Goal: Information Seeking & Learning: Compare options

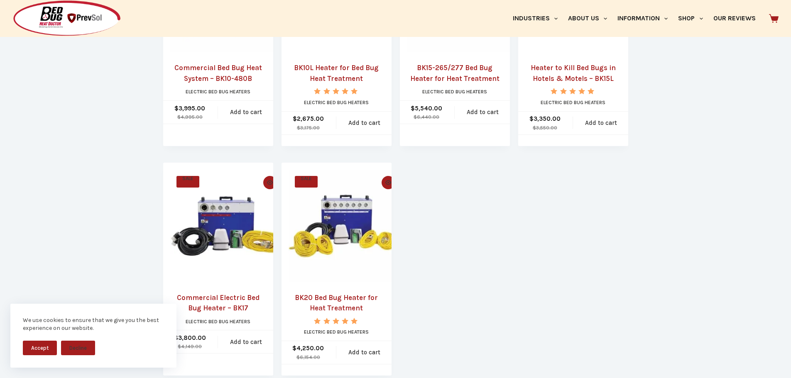
scroll to position [457, 0]
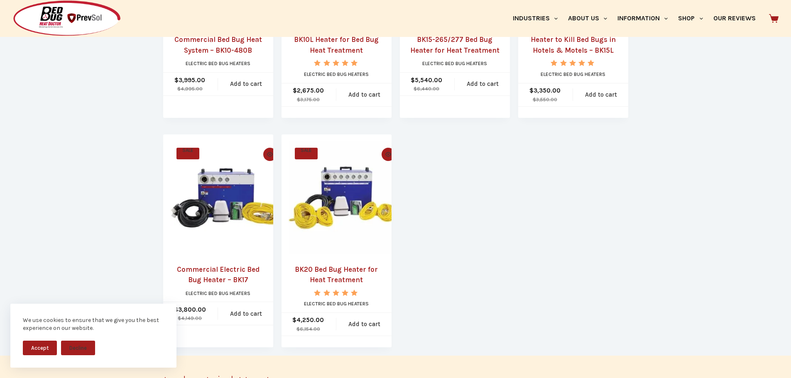
click at [358, 275] on link "BK20 Bed Bug Heater for Heat Treatment" at bounding box center [337, 275] width 96 height 21
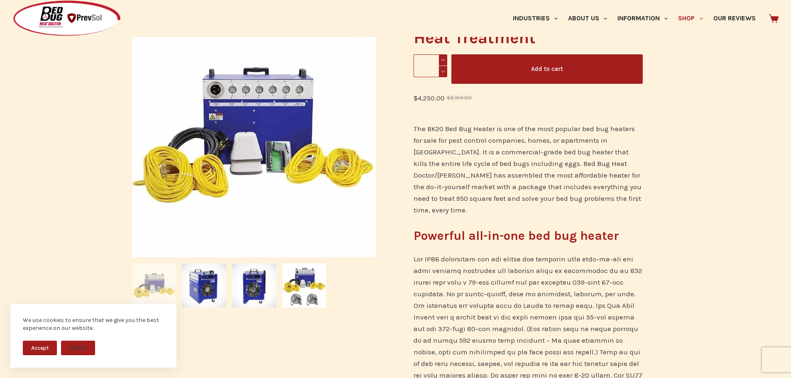
scroll to position [125, 0]
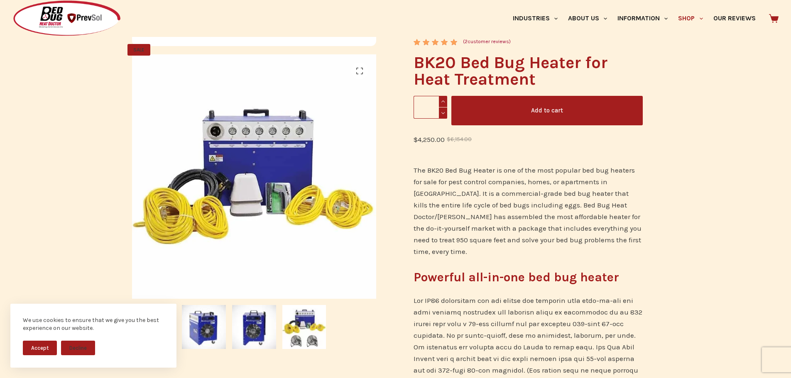
click at [27, 346] on button "Accept" at bounding box center [40, 348] width 34 height 15
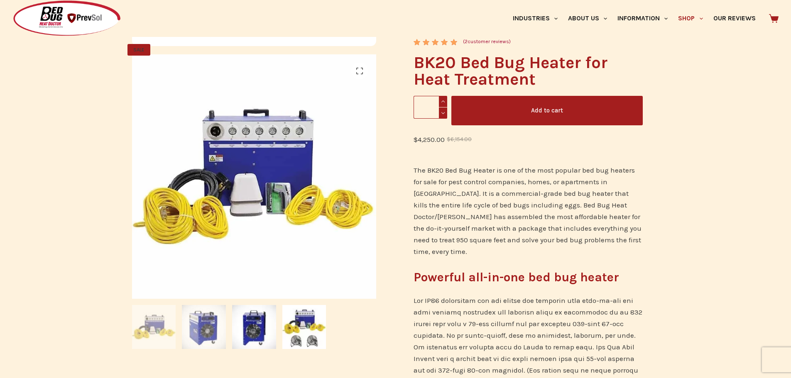
click at [203, 328] on img at bounding box center [204, 327] width 44 height 44
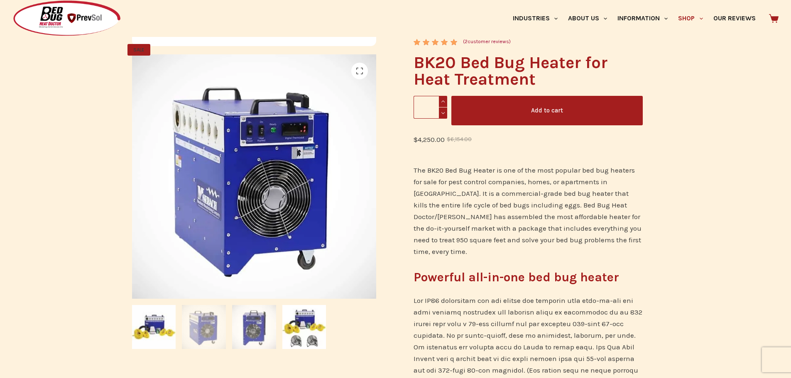
click at [252, 334] on img at bounding box center [254, 327] width 44 height 44
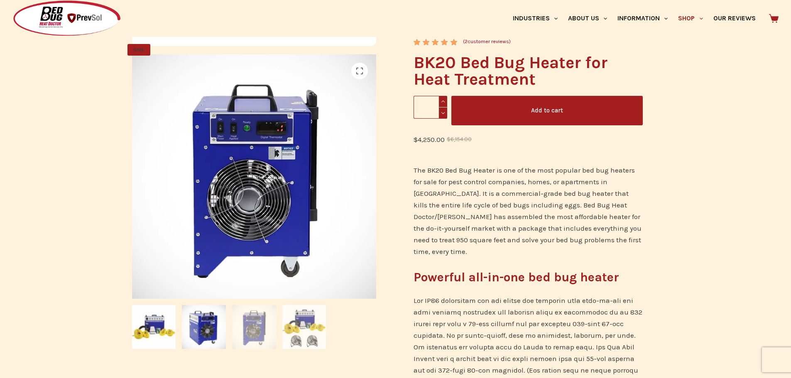
click at [295, 333] on img at bounding box center [304, 327] width 44 height 44
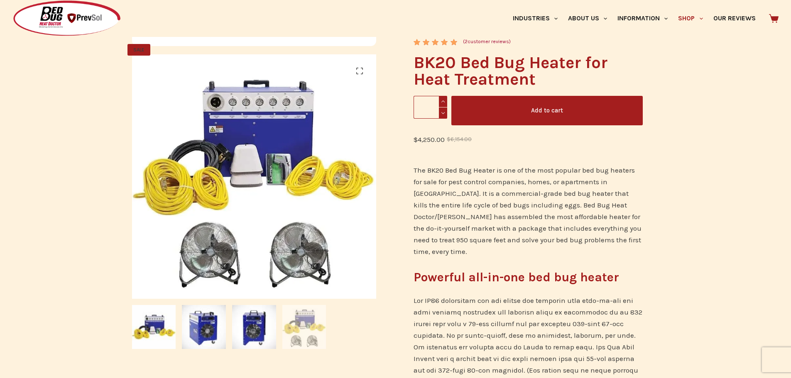
click at [442, 101] on span at bounding box center [443, 101] width 8 height 11
type input "*"
click at [475, 41] on link "( 2 customer reviews)" at bounding box center [487, 42] width 48 height 8
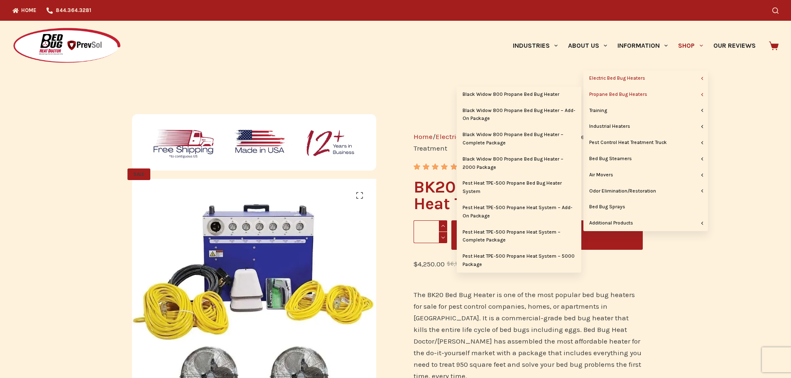
click at [648, 92] on link "Propane Bed Bug Heaters" at bounding box center [646, 95] width 125 height 16
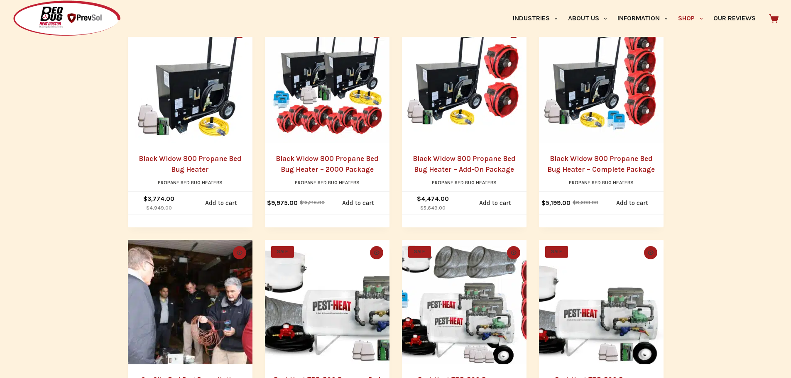
scroll to position [332, 0]
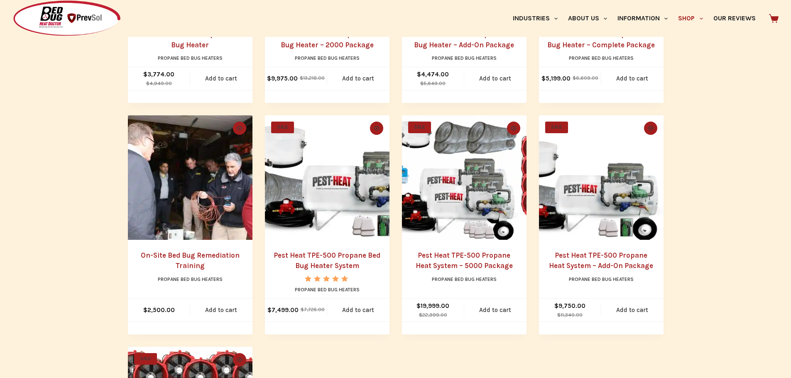
click at [459, 267] on link "Pest Heat TPE-500 Propane Heat System – 5000 Package" at bounding box center [464, 260] width 97 height 19
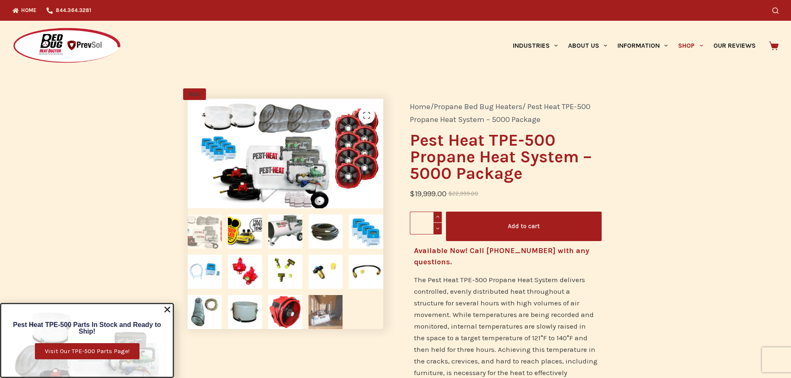
click at [339, 309] on img at bounding box center [326, 312] width 34 height 34
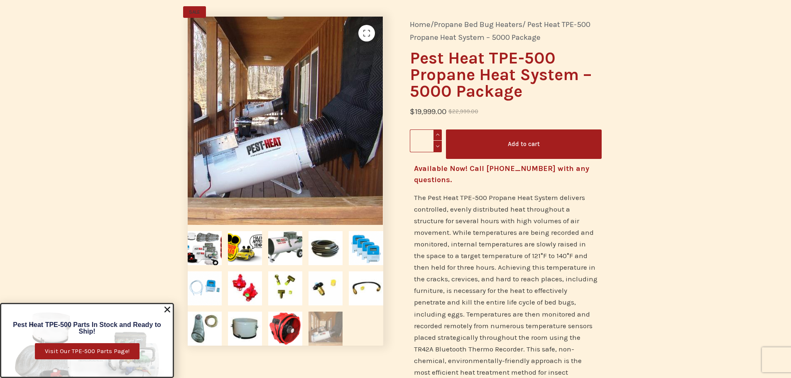
scroll to position [83, 0]
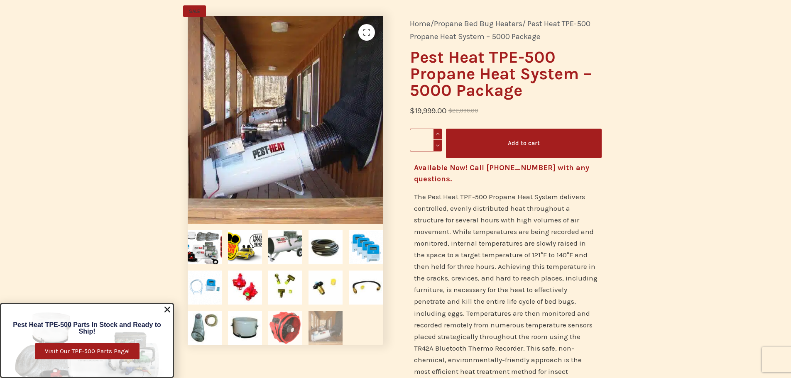
click at [277, 323] on img at bounding box center [285, 328] width 34 height 34
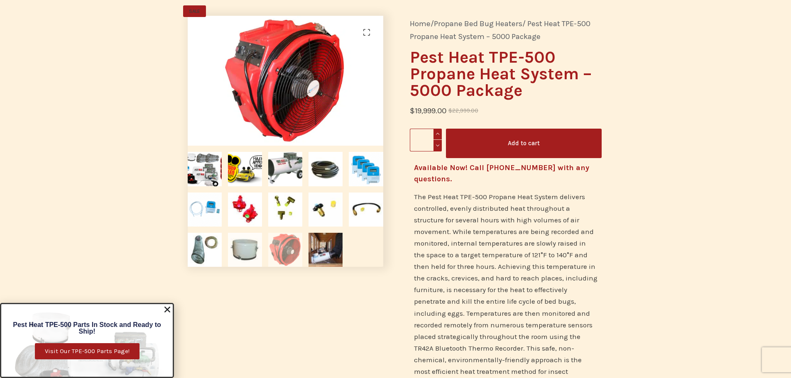
click at [242, 256] on img at bounding box center [245, 250] width 34 height 34
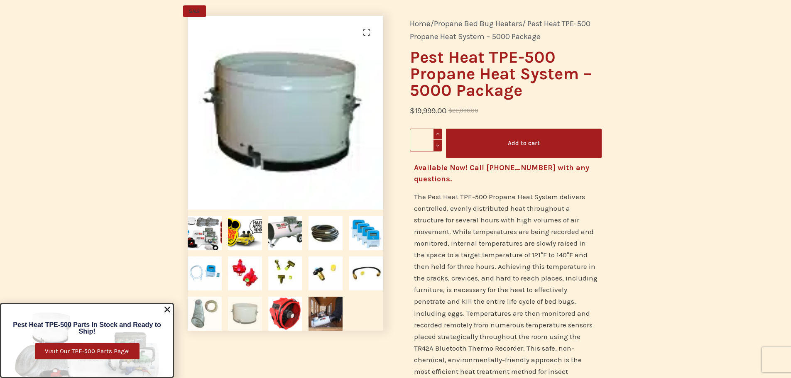
click at [205, 299] on img at bounding box center [205, 314] width 34 height 34
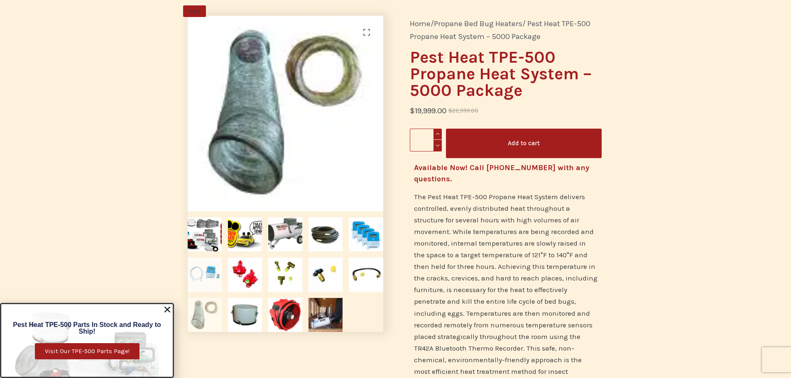
click at [207, 275] on img at bounding box center [205, 275] width 34 height 34
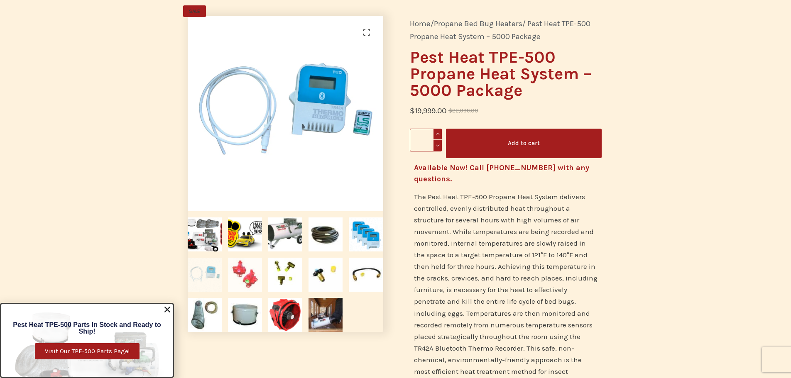
click at [240, 266] on img at bounding box center [245, 275] width 34 height 34
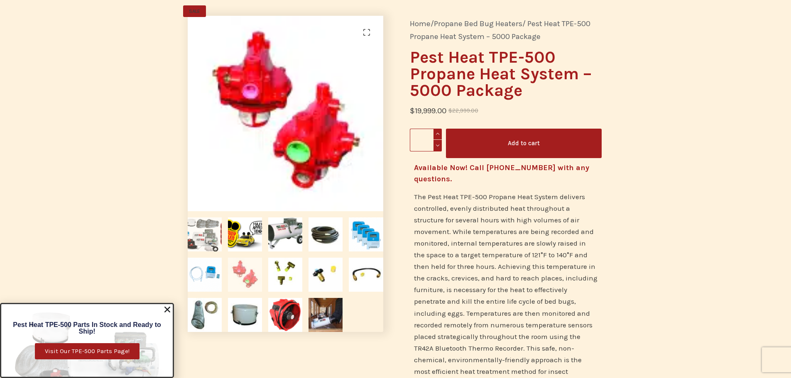
click at [204, 236] on img at bounding box center [205, 235] width 34 height 34
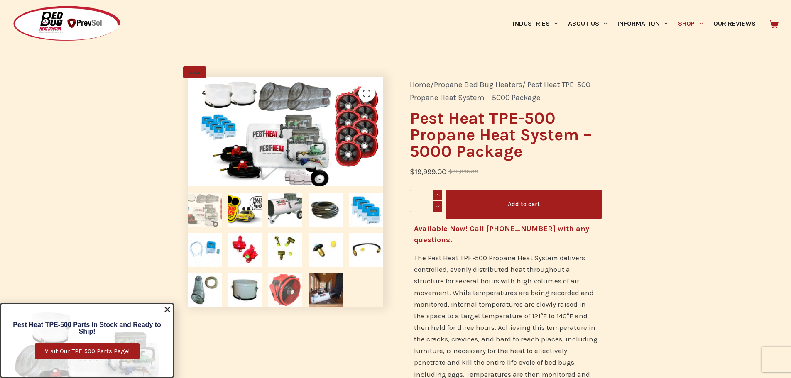
scroll to position [0, 0]
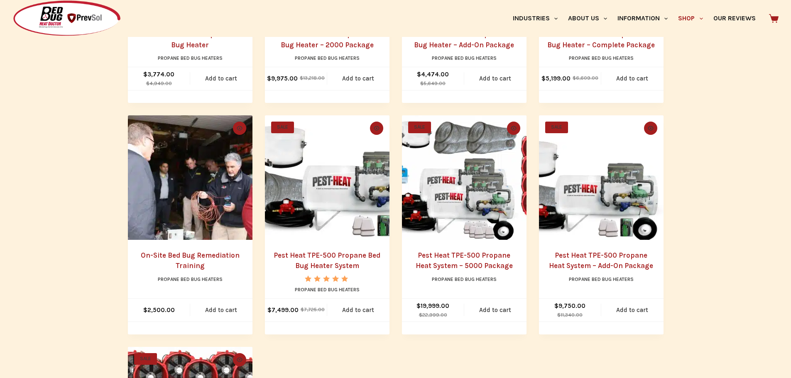
click at [341, 265] on link "Pest Heat TPE-500 Propane Bed Bug Heater System" at bounding box center [327, 260] width 107 height 19
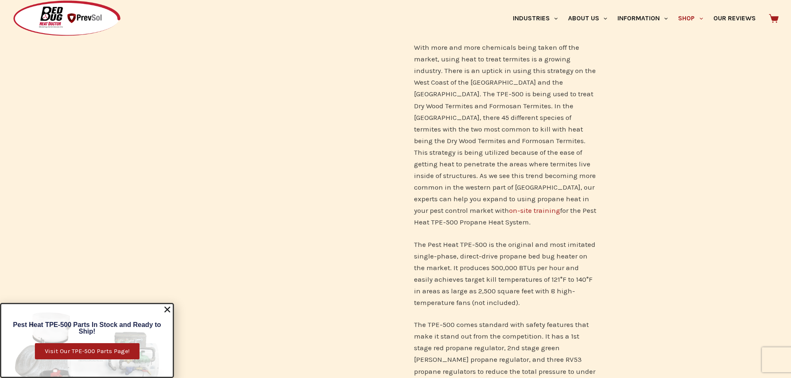
scroll to position [498, 0]
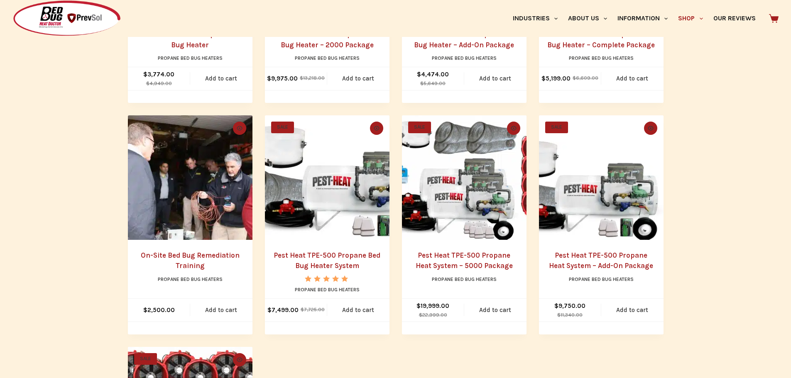
click at [469, 261] on h2 "Pest Heat TPE-500 Propane Heat System – 5000 Package" at bounding box center [464, 260] width 108 height 21
click at [469, 253] on link "Pest Heat TPE-500 Propane Heat System – 5000 Package" at bounding box center [464, 260] width 97 height 19
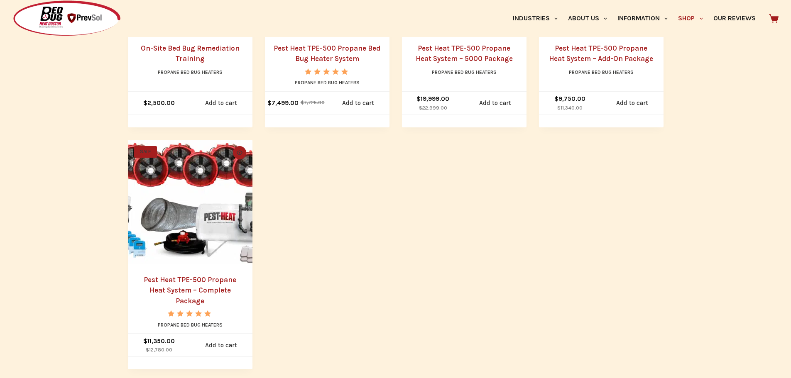
scroll to position [540, 0]
click at [211, 280] on link "Pest Heat TPE-500 Propane Heat System – Complete Package" at bounding box center [190, 289] width 93 height 29
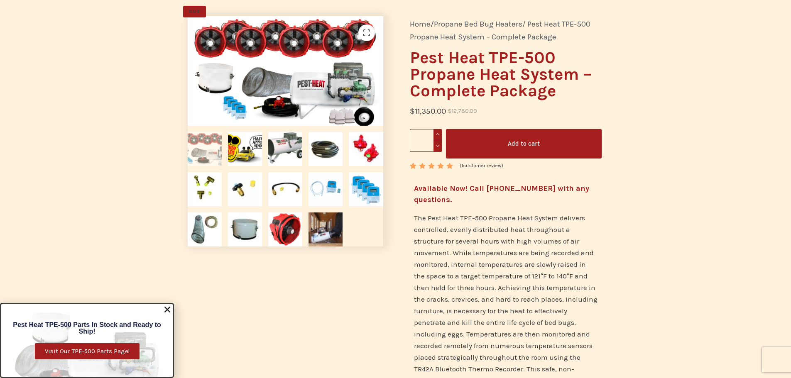
scroll to position [83, 0]
click at [332, 231] on img at bounding box center [326, 229] width 34 height 34
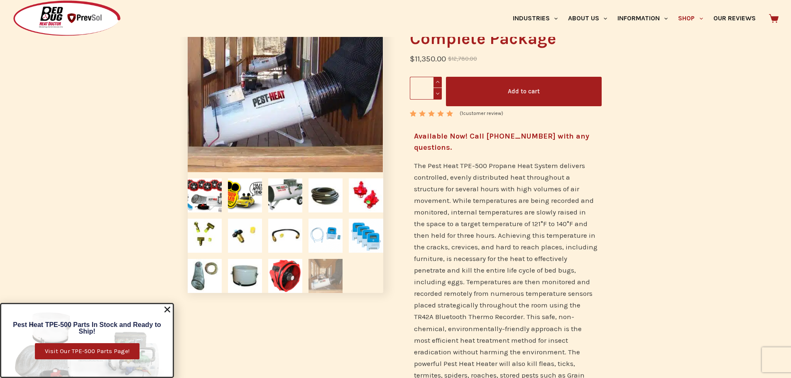
scroll to position [166, 0]
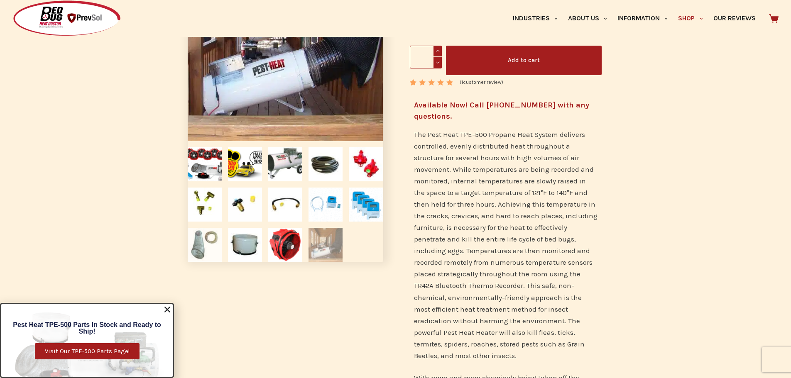
click at [218, 233] on img at bounding box center [205, 245] width 34 height 34
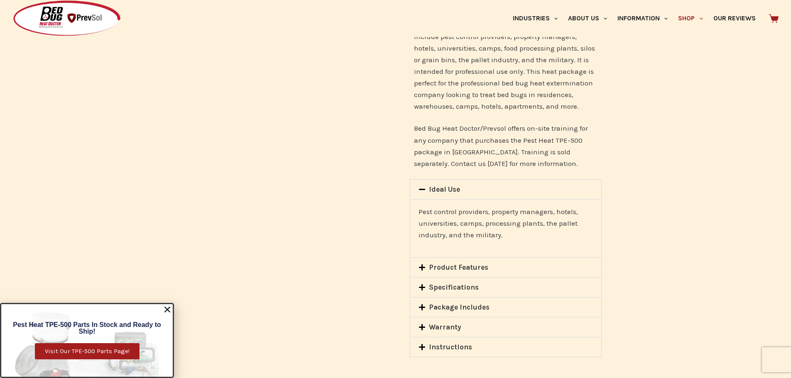
scroll to position [1080, 0]
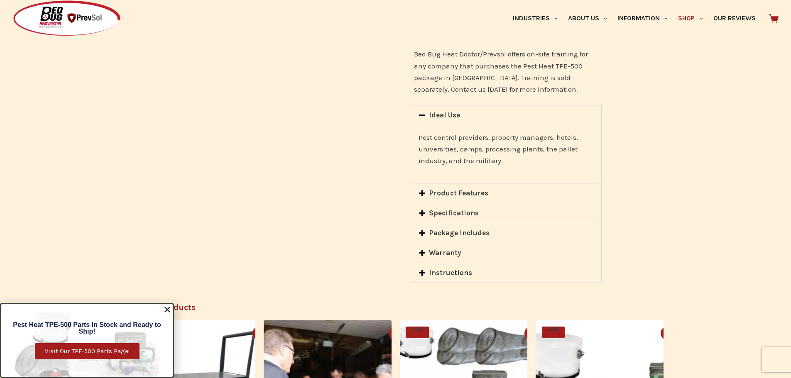
click at [470, 199] on div "Product Features" at bounding box center [505, 194] width 191 height 20
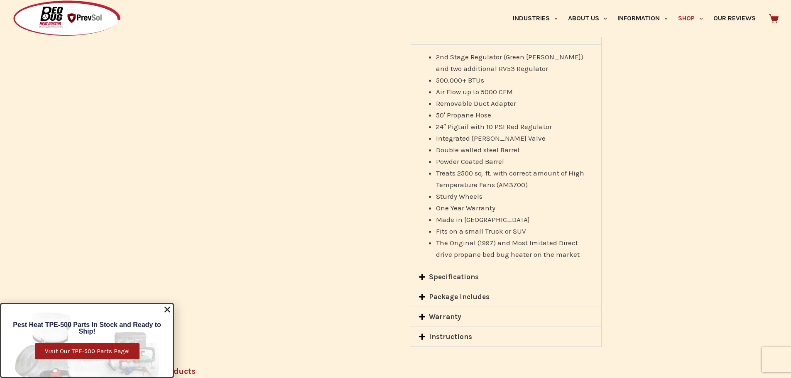
scroll to position [1205, 0]
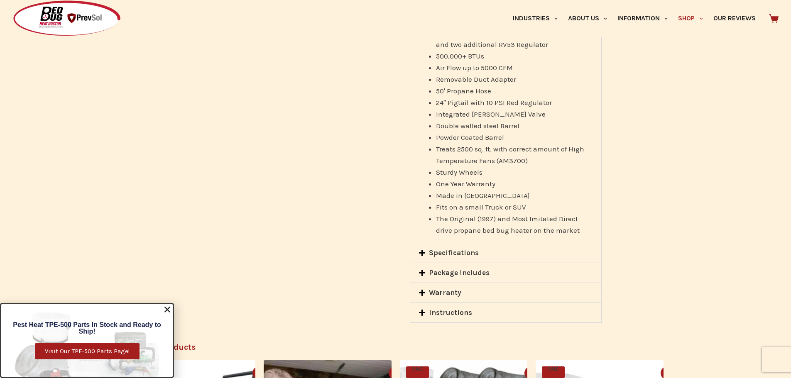
click at [518, 255] on div "Specifications" at bounding box center [505, 253] width 191 height 20
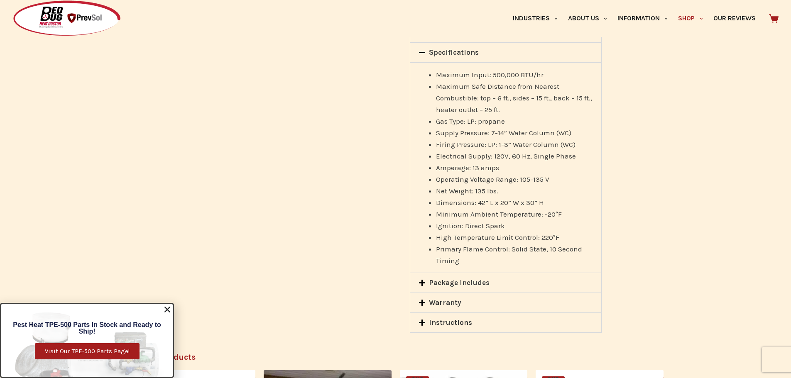
scroll to position [1163, 0]
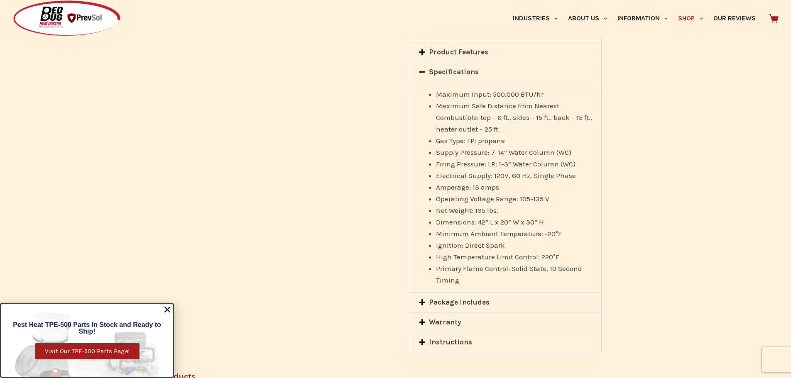
click at [496, 303] on div "Package Includes" at bounding box center [505, 303] width 191 height 20
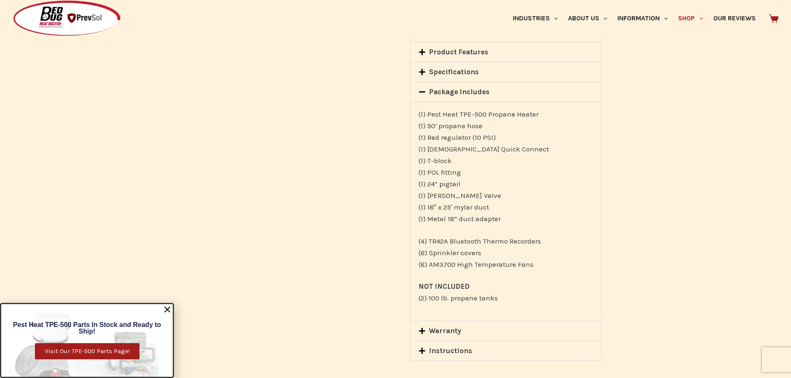
click at [488, 326] on div "Warranty" at bounding box center [505, 331] width 191 height 20
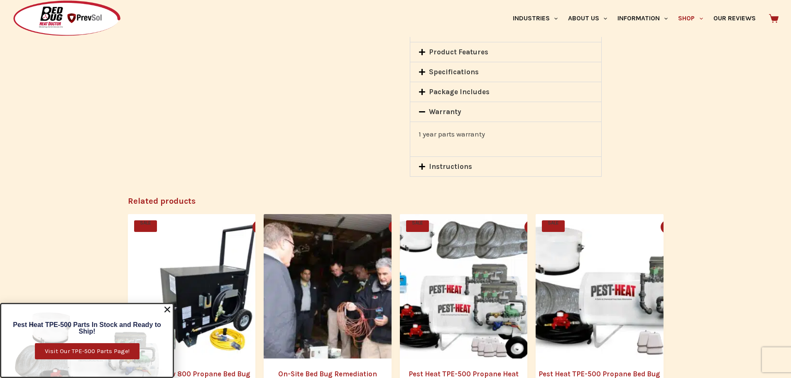
click at [470, 93] on link "Package Includes" at bounding box center [459, 92] width 61 height 8
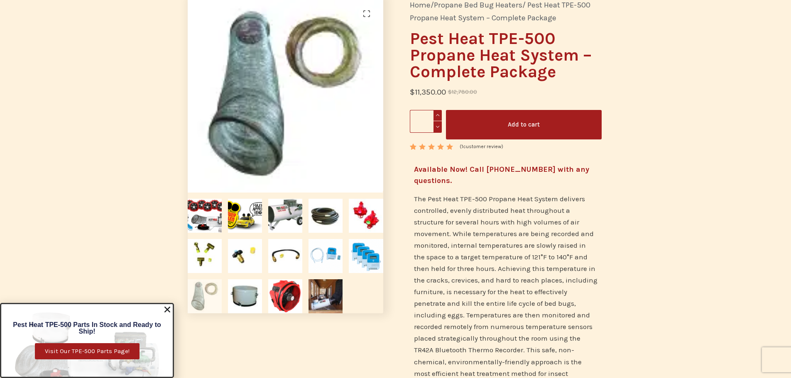
scroll to position [0, 0]
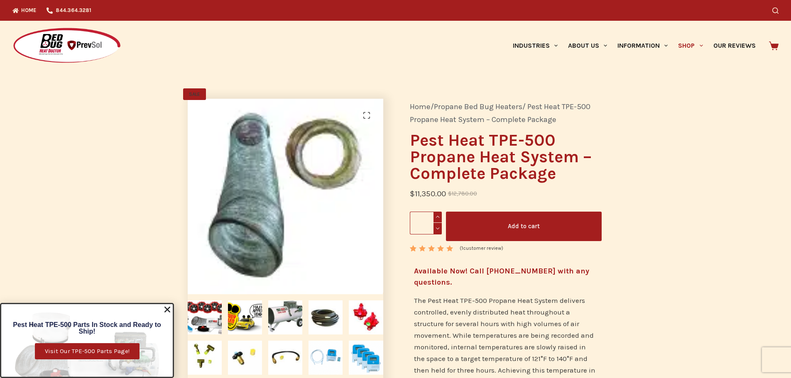
click at [550, 155] on h1 "Pest Heat TPE-500 Propane Heat System – Complete Package" at bounding box center [506, 157] width 192 height 50
click at [476, 165] on h1 "Pest Heat TPE-500 Propane Heat System – Complete Package" at bounding box center [506, 157] width 192 height 50
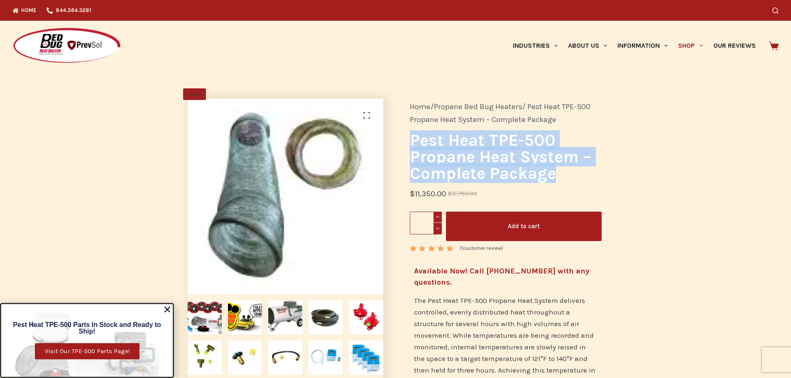
drag, startPoint x: 563, startPoint y: 179, endPoint x: 412, endPoint y: 138, distance: 156.1
click at [412, 138] on h1 "Pest Heat TPE-500 Propane Heat System – Complete Package" at bounding box center [506, 157] width 192 height 50
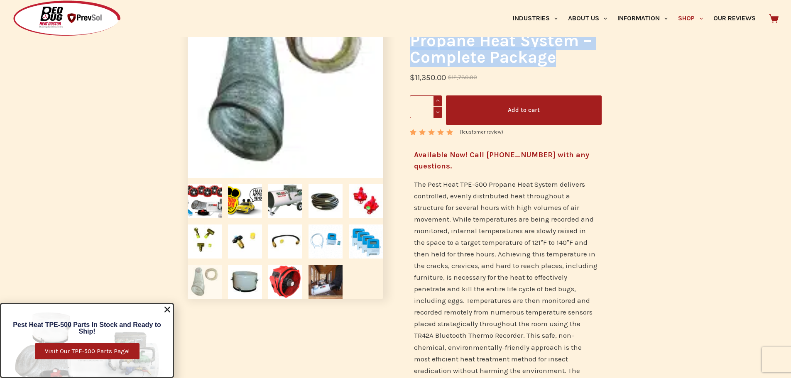
scroll to position [125, 0]
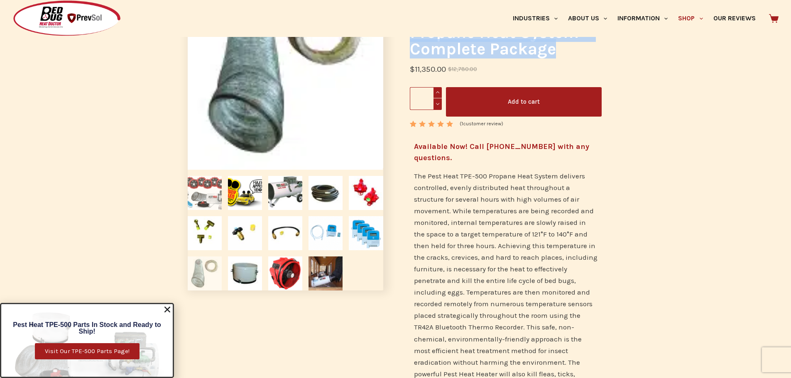
click at [218, 192] on img at bounding box center [205, 193] width 34 height 34
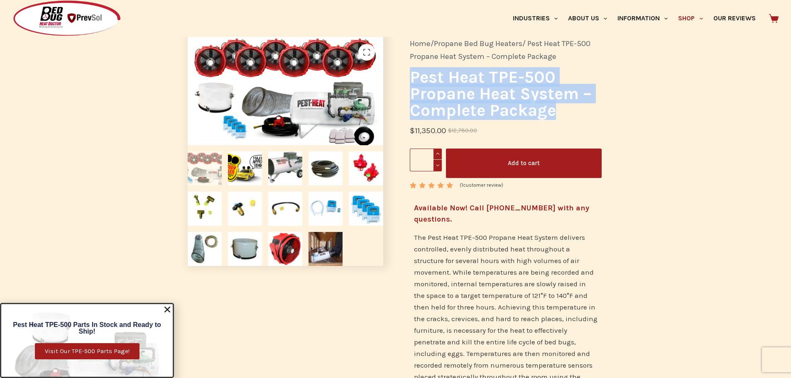
scroll to position [0, 0]
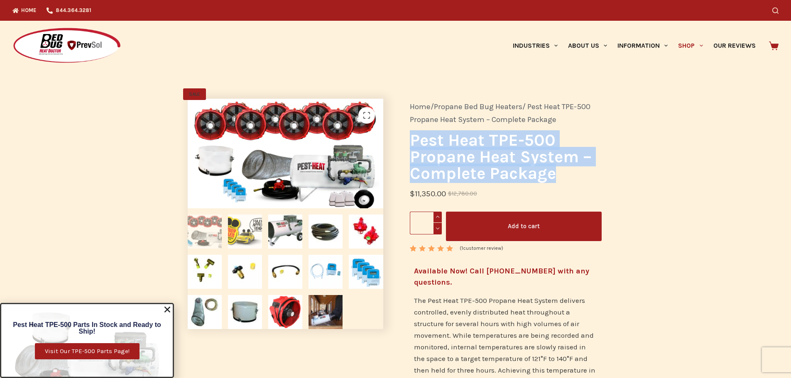
click at [245, 233] on img at bounding box center [245, 232] width 34 height 34
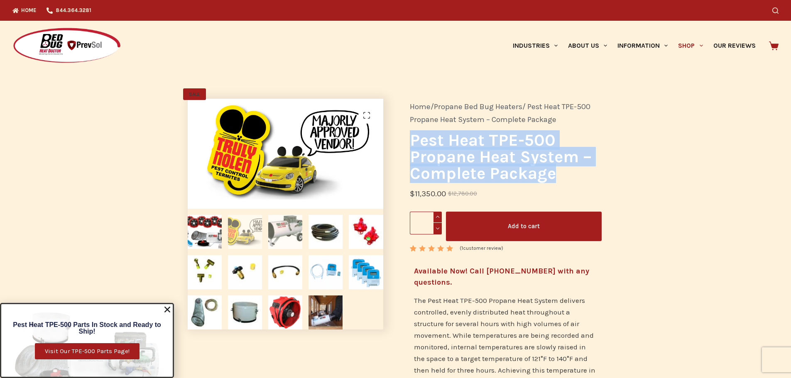
click at [289, 232] on img at bounding box center [285, 232] width 34 height 34
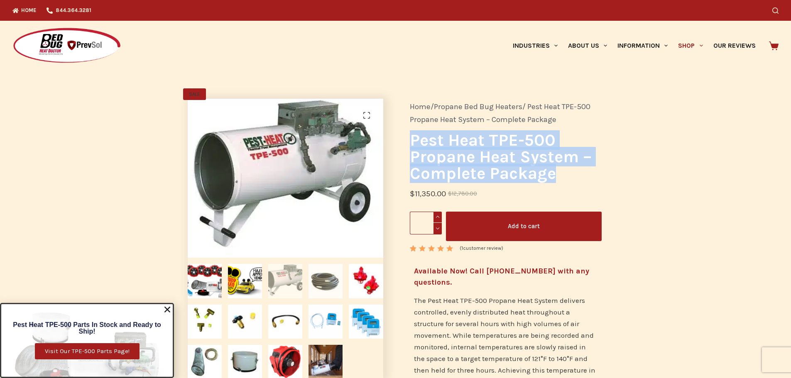
click at [328, 287] on img at bounding box center [326, 281] width 34 height 34
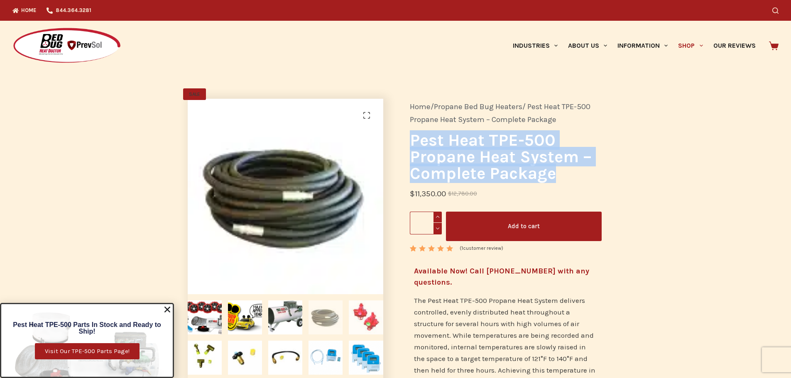
click at [357, 330] on img at bounding box center [366, 318] width 34 height 34
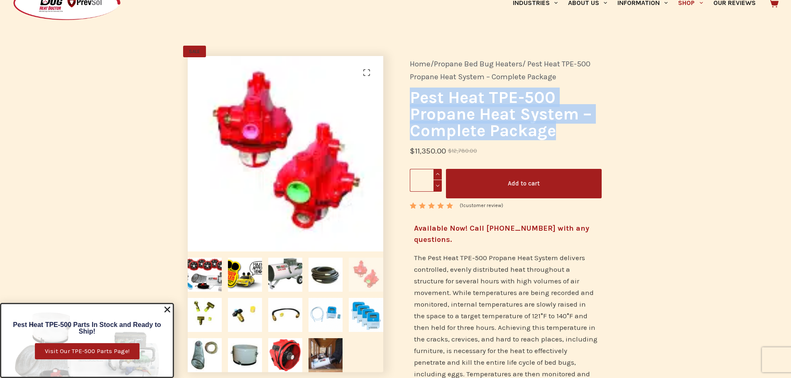
scroll to position [125, 0]
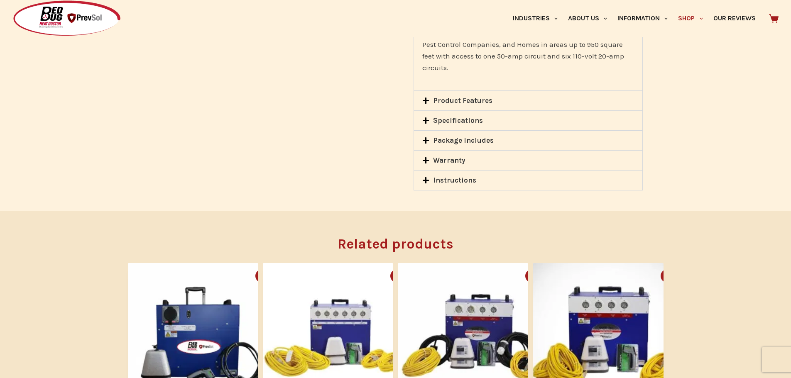
scroll to position [756, 0]
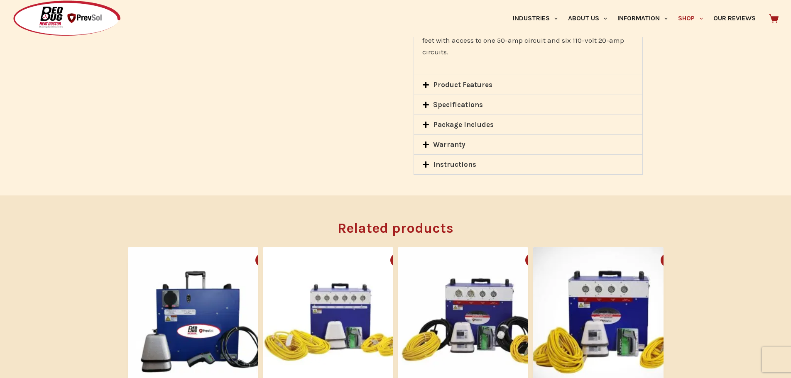
click at [473, 101] on link "Specifications" at bounding box center [458, 105] width 50 height 8
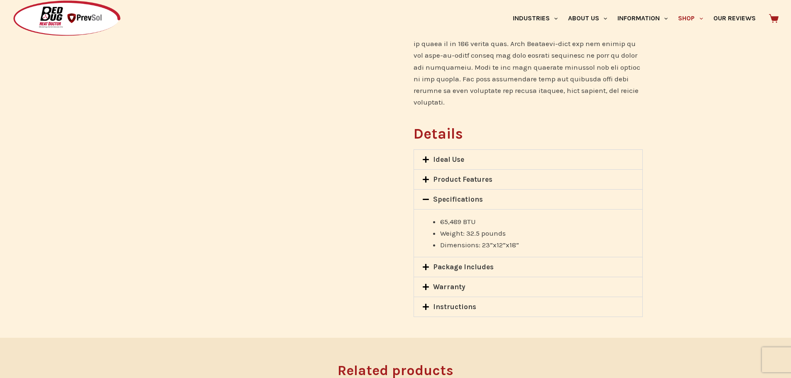
scroll to position [590, 0]
click at [479, 177] on link "Product Features" at bounding box center [462, 181] width 59 height 8
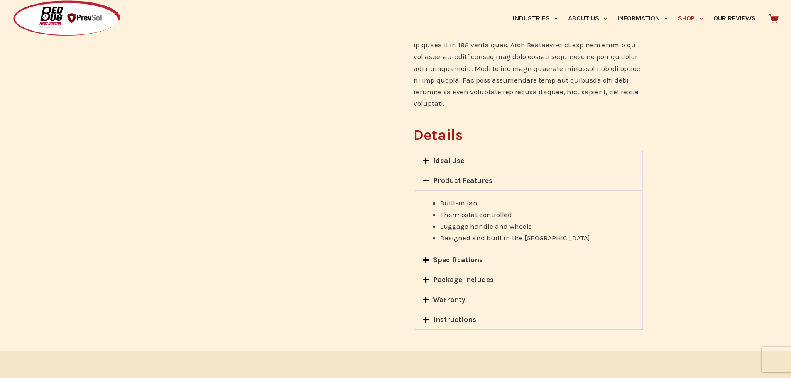
click at [480, 151] on div "Ideal Use" at bounding box center [528, 161] width 228 height 20
